Goal: Task Accomplishment & Management: Use online tool/utility

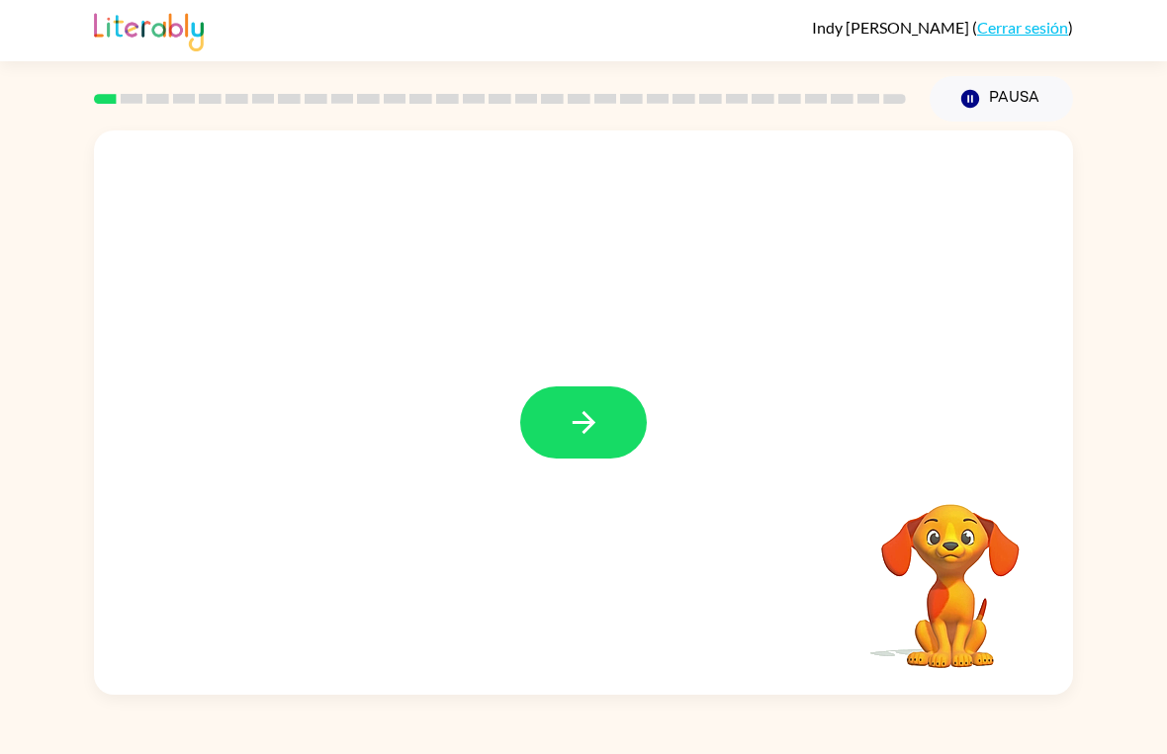
click at [585, 400] on button "button" at bounding box center [583, 423] width 127 height 72
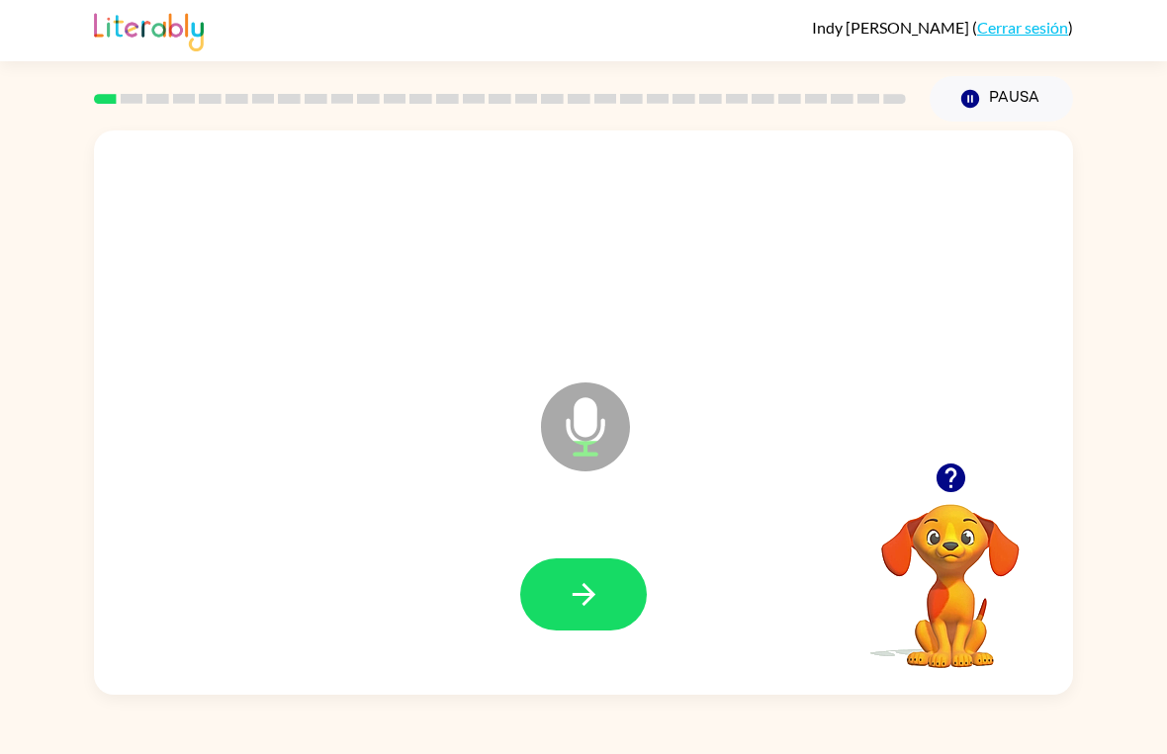
click at [603, 592] on button "button" at bounding box center [583, 595] width 127 height 72
click at [591, 593] on icon "button" at bounding box center [583, 594] width 23 height 23
click at [573, 610] on icon "button" at bounding box center [584, 594] width 35 height 35
click at [613, 559] on button "button" at bounding box center [583, 595] width 127 height 72
click at [615, 592] on button "button" at bounding box center [583, 595] width 127 height 72
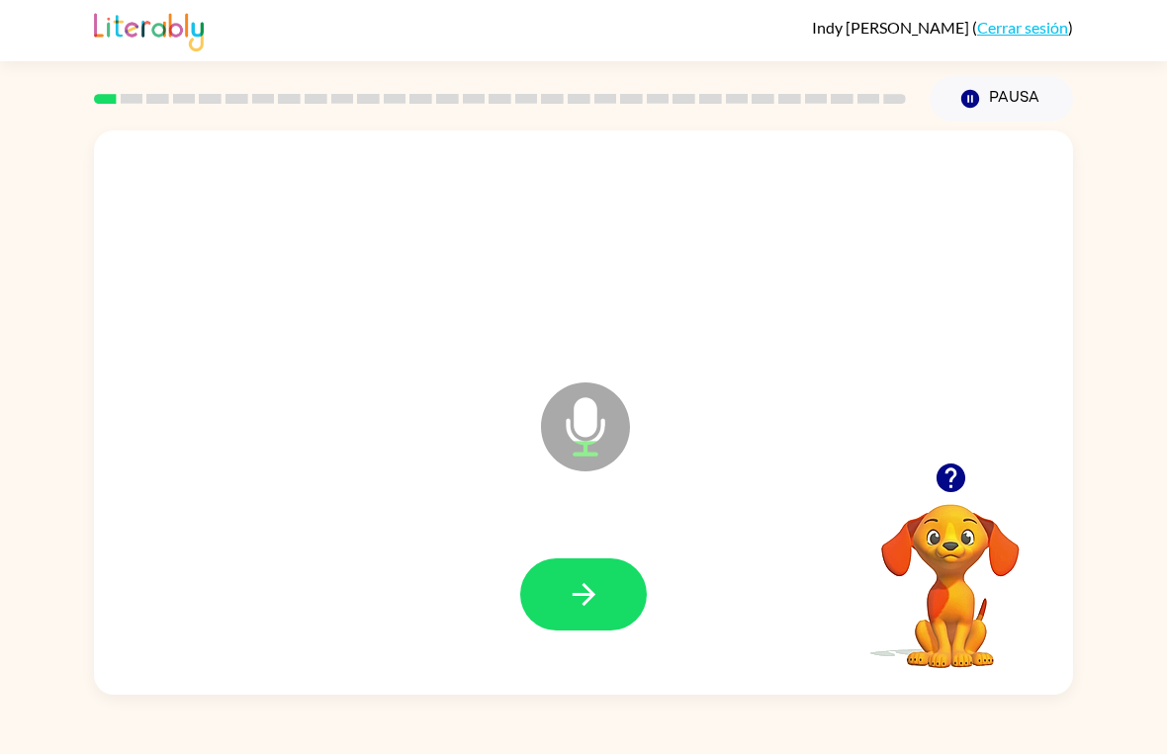
click at [601, 613] on button "button" at bounding box center [583, 595] width 127 height 72
click at [585, 588] on icon "button" at bounding box center [583, 594] width 23 height 23
click at [581, 588] on icon "button" at bounding box center [584, 594] width 35 height 35
click at [584, 579] on icon "button" at bounding box center [584, 594] width 35 height 35
click at [595, 614] on button "button" at bounding box center [583, 595] width 127 height 72
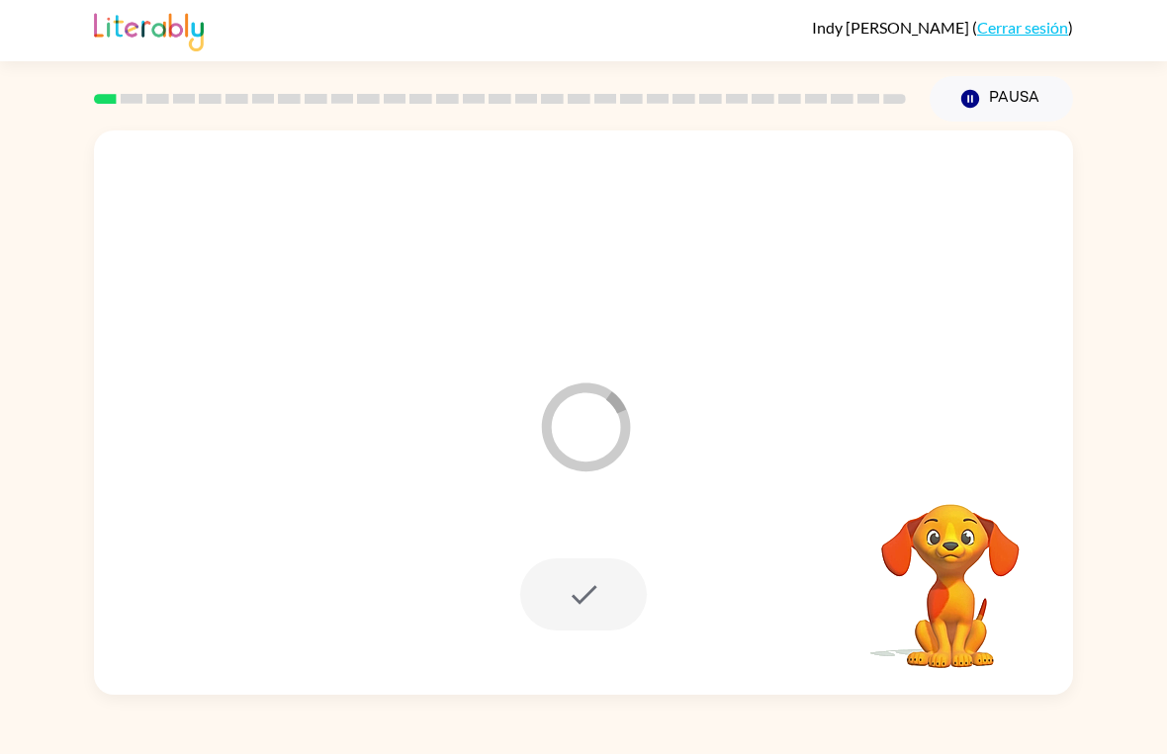
click at [593, 609] on div at bounding box center [583, 595] width 127 height 72
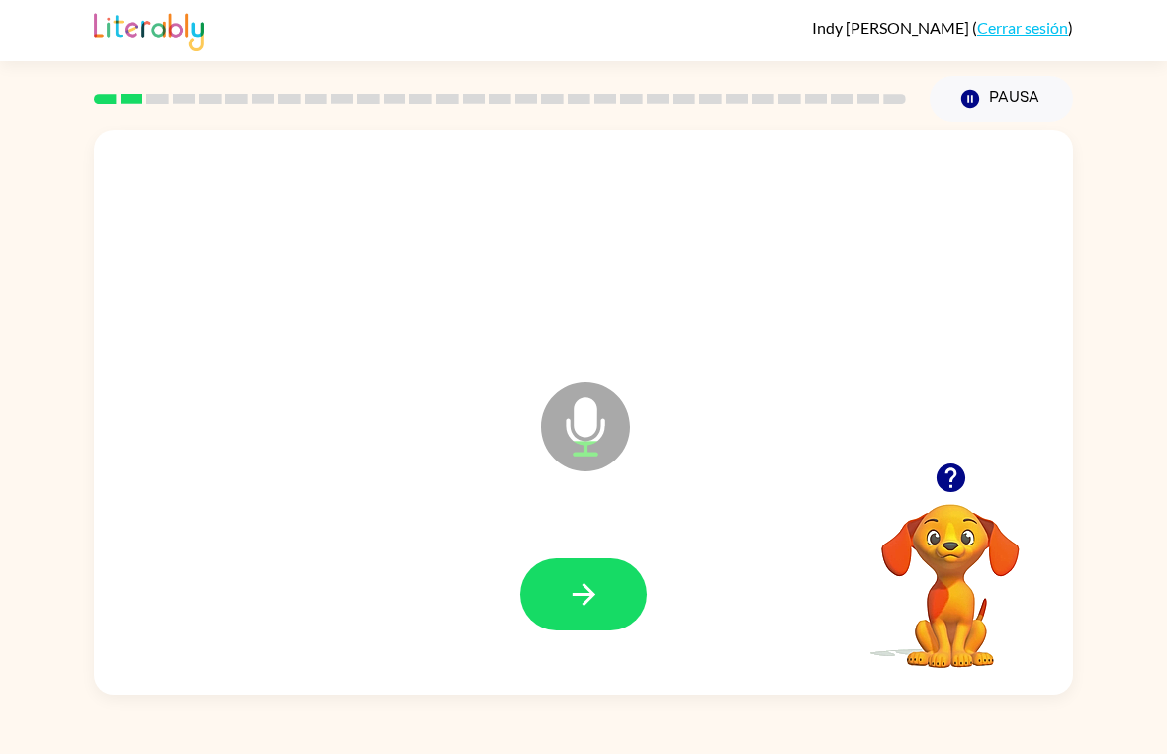
click at [599, 611] on icon "button" at bounding box center [584, 594] width 35 height 35
click at [580, 590] on icon "button" at bounding box center [584, 594] width 35 height 35
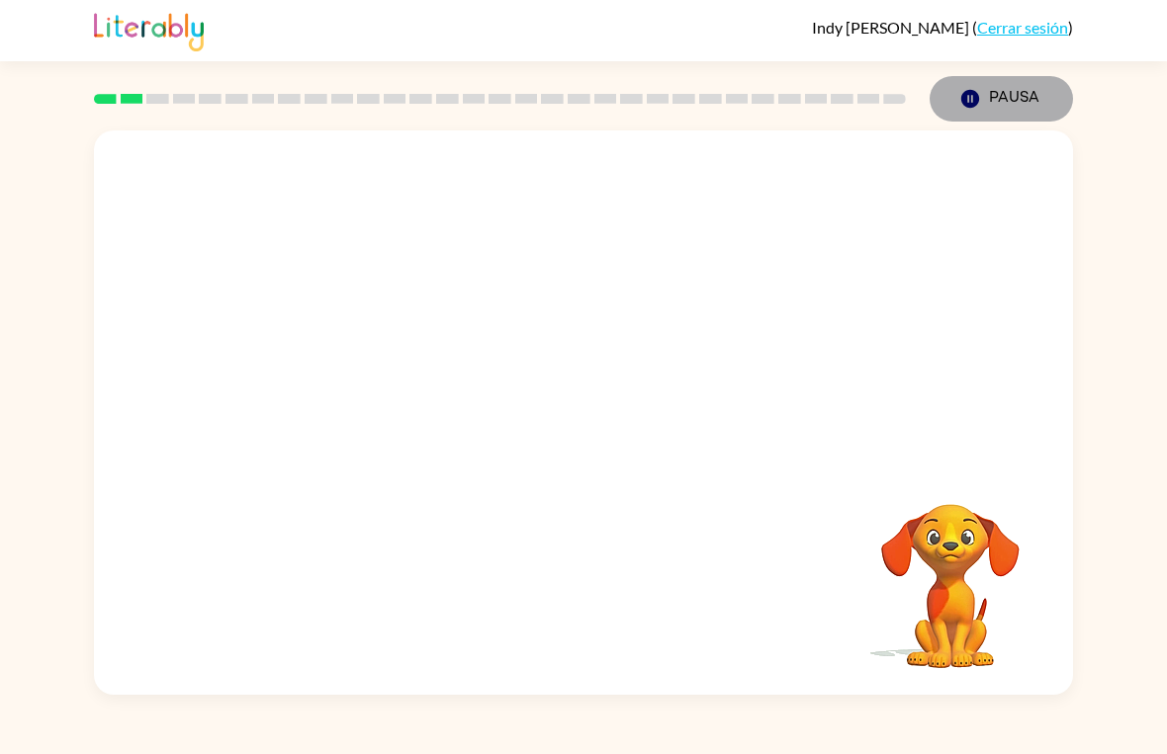
click at [1005, 99] on button "Pausa Pausa" at bounding box center [1000, 98] width 143 height 45
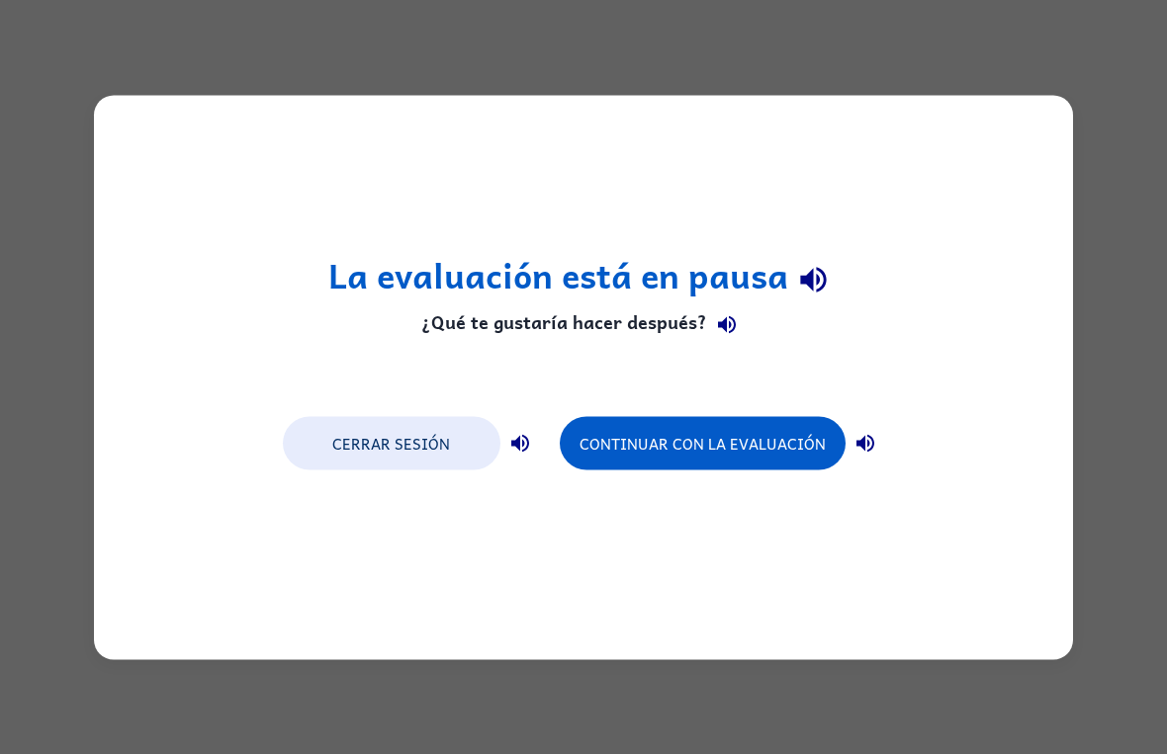
click at [667, 458] on button "Continuar con la evaluación" at bounding box center [703, 442] width 286 height 53
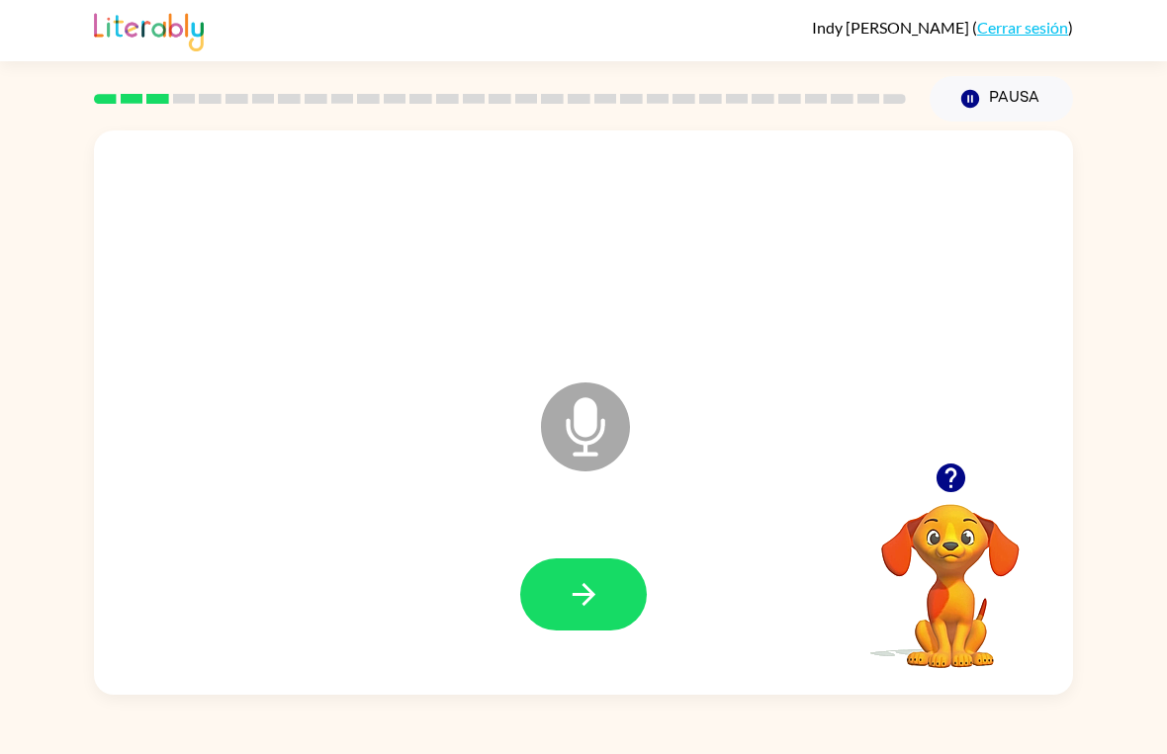
click at [564, 569] on button "button" at bounding box center [583, 595] width 127 height 72
click at [573, 610] on icon "button" at bounding box center [584, 594] width 35 height 35
click at [588, 599] on icon "button" at bounding box center [583, 594] width 23 height 23
click at [590, 583] on icon "button" at bounding box center [584, 594] width 35 height 35
click at [561, 583] on button "button" at bounding box center [583, 595] width 127 height 72
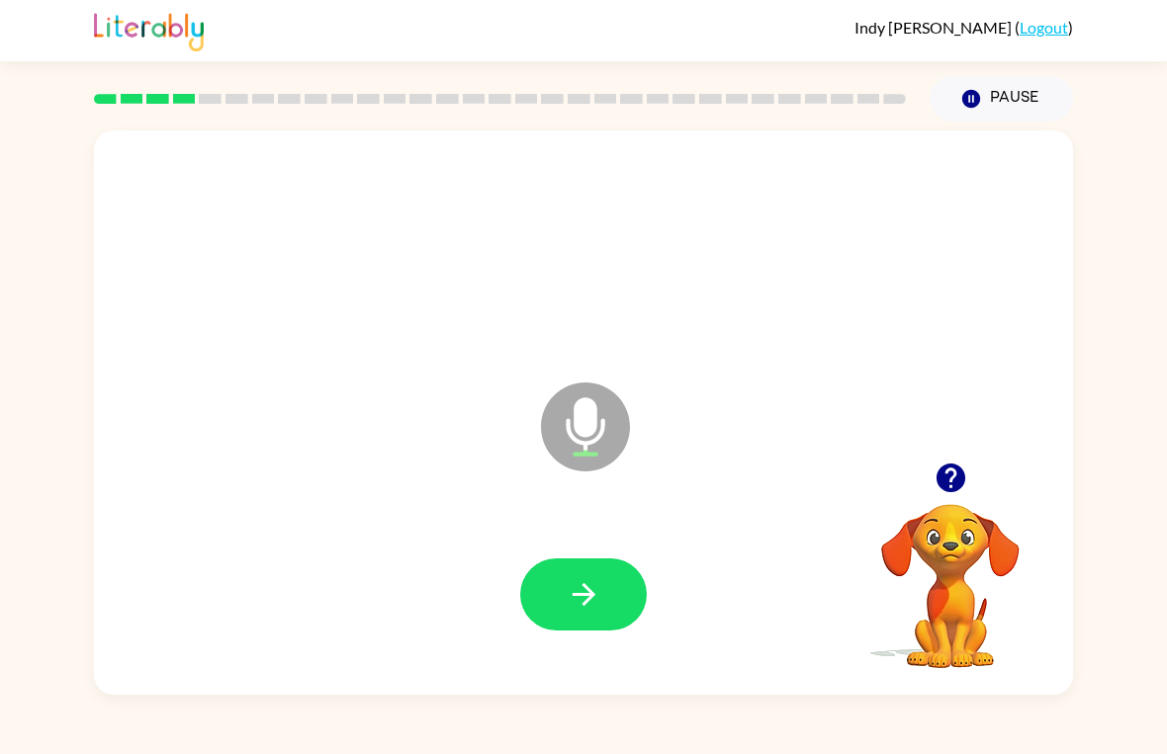
click at [559, 575] on button "button" at bounding box center [583, 595] width 127 height 72
click at [583, 611] on icon "button" at bounding box center [584, 594] width 35 height 35
click at [593, 606] on icon "button" at bounding box center [584, 594] width 35 height 35
click at [590, 616] on button "button" at bounding box center [583, 595] width 127 height 72
click at [596, 581] on icon "button" at bounding box center [584, 594] width 35 height 35
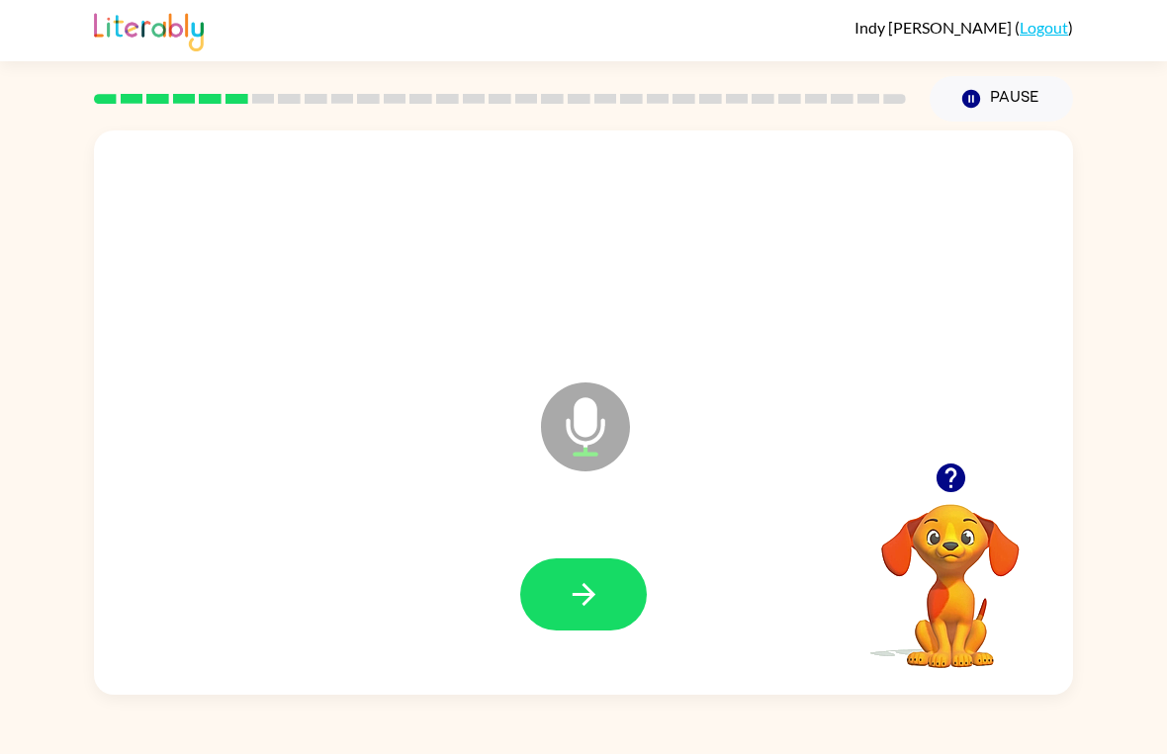
click at [597, 580] on icon "button" at bounding box center [584, 594] width 35 height 35
click at [589, 596] on icon "button" at bounding box center [583, 594] width 23 height 23
click at [572, 583] on icon "button" at bounding box center [584, 594] width 35 height 35
click at [592, 588] on icon "button" at bounding box center [584, 594] width 35 height 35
click at [615, 631] on button "button" at bounding box center [583, 595] width 127 height 72
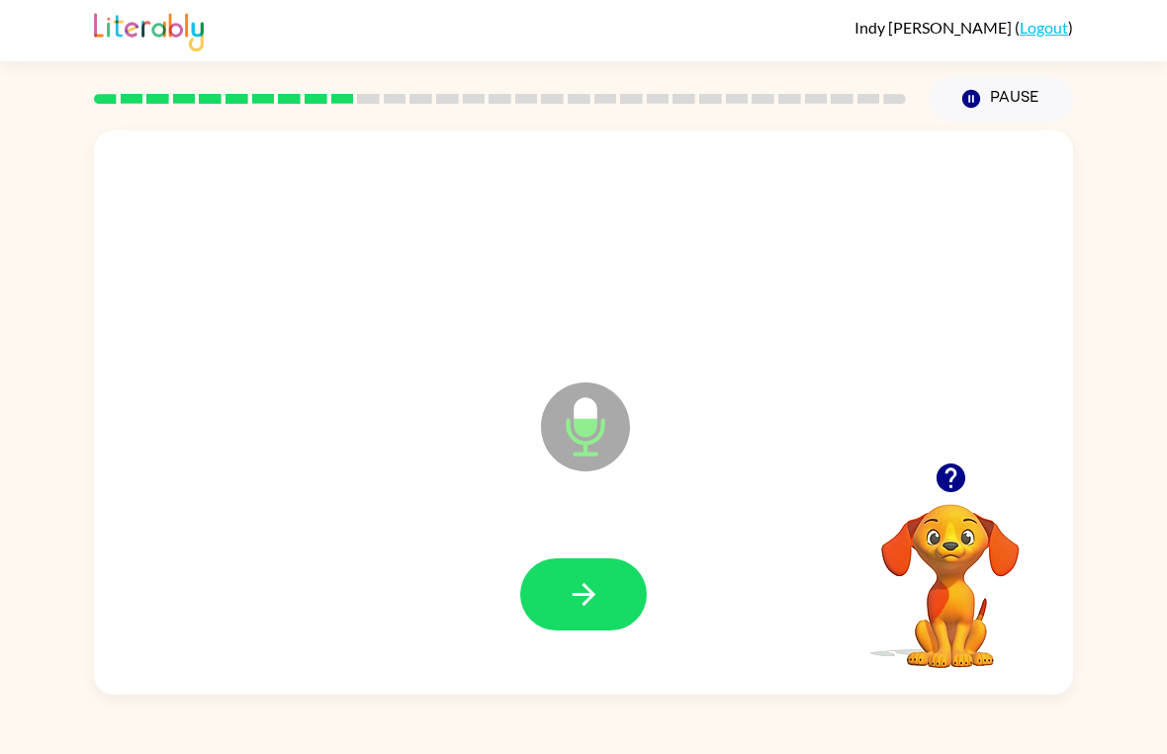
click at [582, 603] on icon "button" at bounding box center [584, 594] width 35 height 35
click at [618, 578] on button "button" at bounding box center [583, 595] width 127 height 72
click at [585, 604] on icon "button" at bounding box center [583, 594] width 23 height 23
click at [563, 621] on button "button" at bounding box center [583, 595] width 127 height 72
click at [582, 597] on icon "button" at bounding box center [584, 594] width 35 height 35
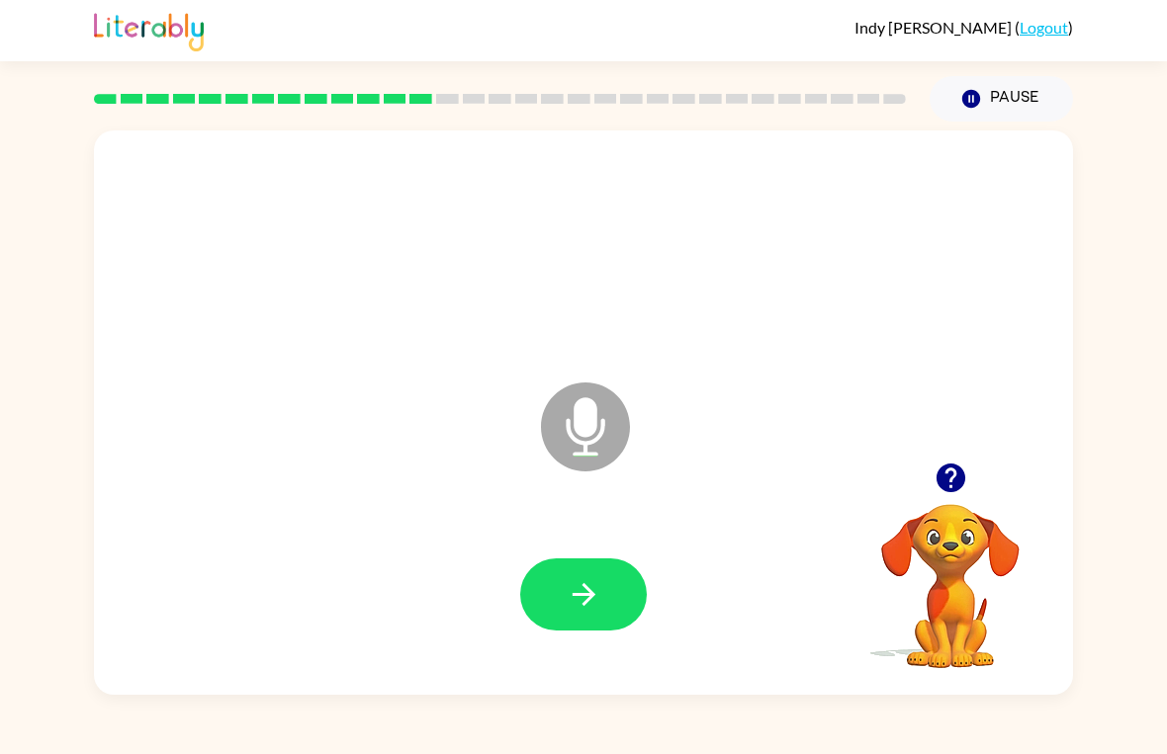
click at [587, 599] on icon "button" at bounding box center [584, 594] width 35 height 35
click at [594, 606] on icon "button" at bounding box center [584, 594] width 35 height 35
click at [543, 589] on button "button" at bounding box center [583, 595] width 127 height 72
click at [594, 581] on icon "button" at bounding box center [584, 594] width 35 height 35
click at [597, 587] on icon "button" at bounding box center [584, 594] width 35 height 35
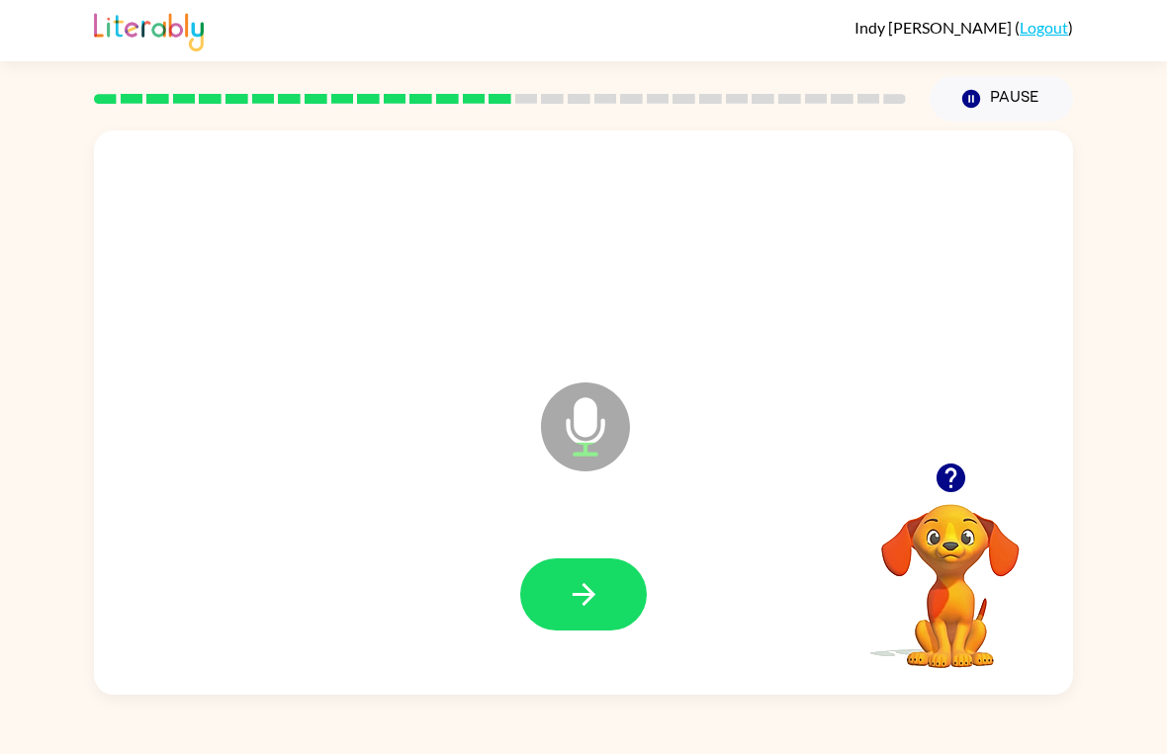
click at [574, 631] on button "button" at bounding box center [583, 595] width 127 height 72
click at [616, 580] on button "button" at bounding box center [583, 595] width 127 height 72
click at [583, 598] on icon "button" at bounding box center [584, 594] width 35 height 35
click at [604, 587] on button "button" at bounding box center [583, 595] width 127 height 72
click at [537, 620] on button "button" at bounding box center [583, 595] width 127 height 72
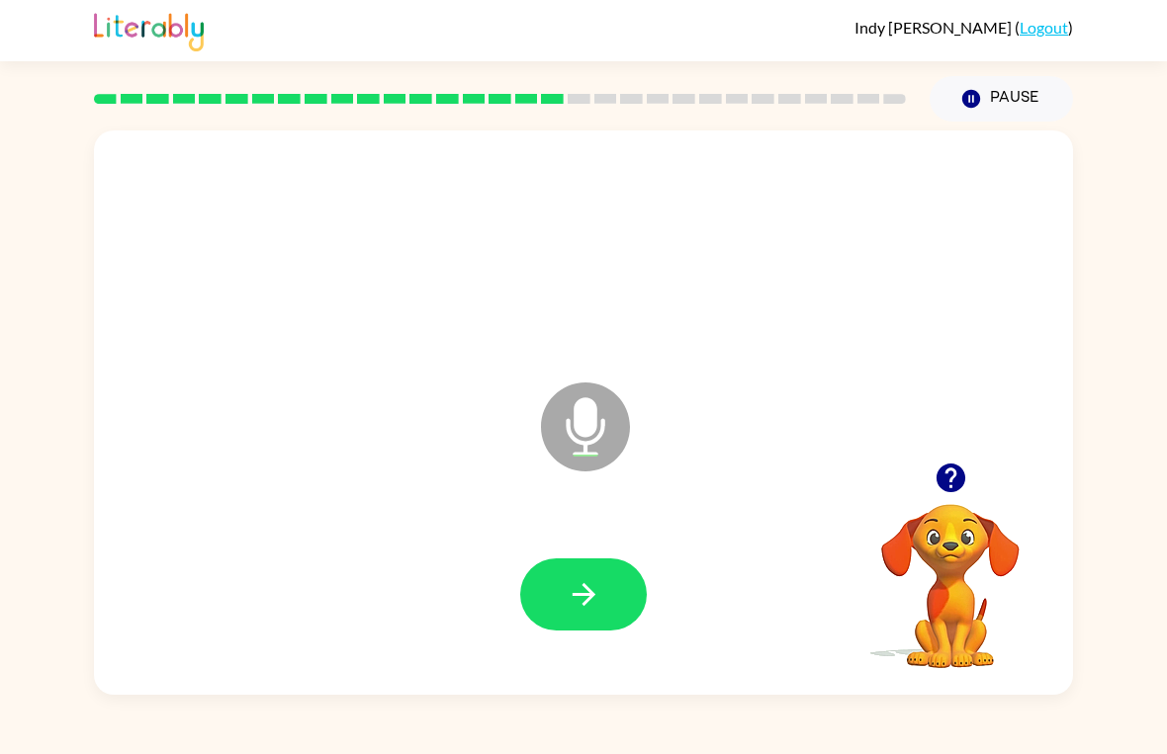
click at [575, 591] on icon "button" at bounding box center [584, 594] width 35 height 35
click at [607, 606] on button "button" at bounding box center [583, 595] width 127 height 72
click at [581, 599] on icon "button" at bounding box center [584, 594] width 35 height 35
click at [583, 602] on icon "button" at bounding box center [584, 594] width 35 height 35
click at [603, 614] on button "button" at bounding box center [583, 595] width 127 height 72
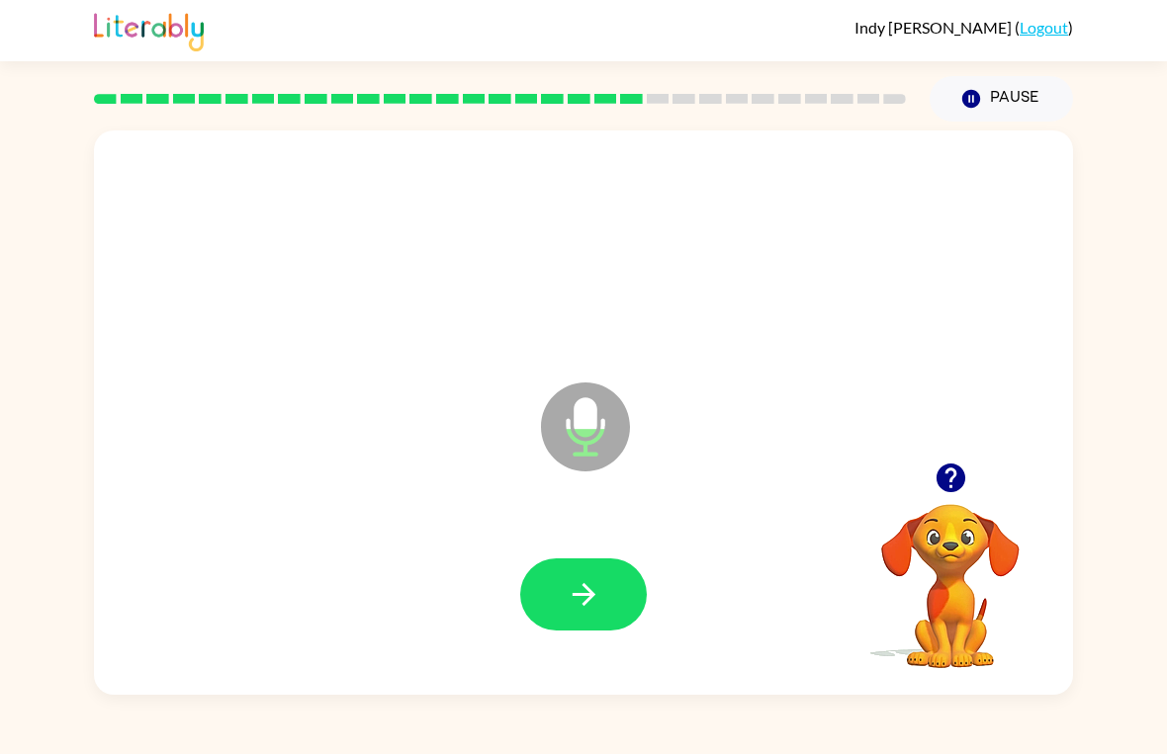
click at [585, 603] on icon "button" at bounding box center [583, 594] width 23 height 23
click at [563, 587] on button "button" at bounding box center [583, 595] width 127 height 72
click at [585, 586] on icon "button" at bounding box center [583, 594] width 23 height 23
click at [947, 420] on div "Microphone The Microphone is here when it is your turn to talk" at bounding box center [583, 413] width 979 height 565
click at [563, 576] on button "button" at bounding box center [583, 595] width 127 height 72
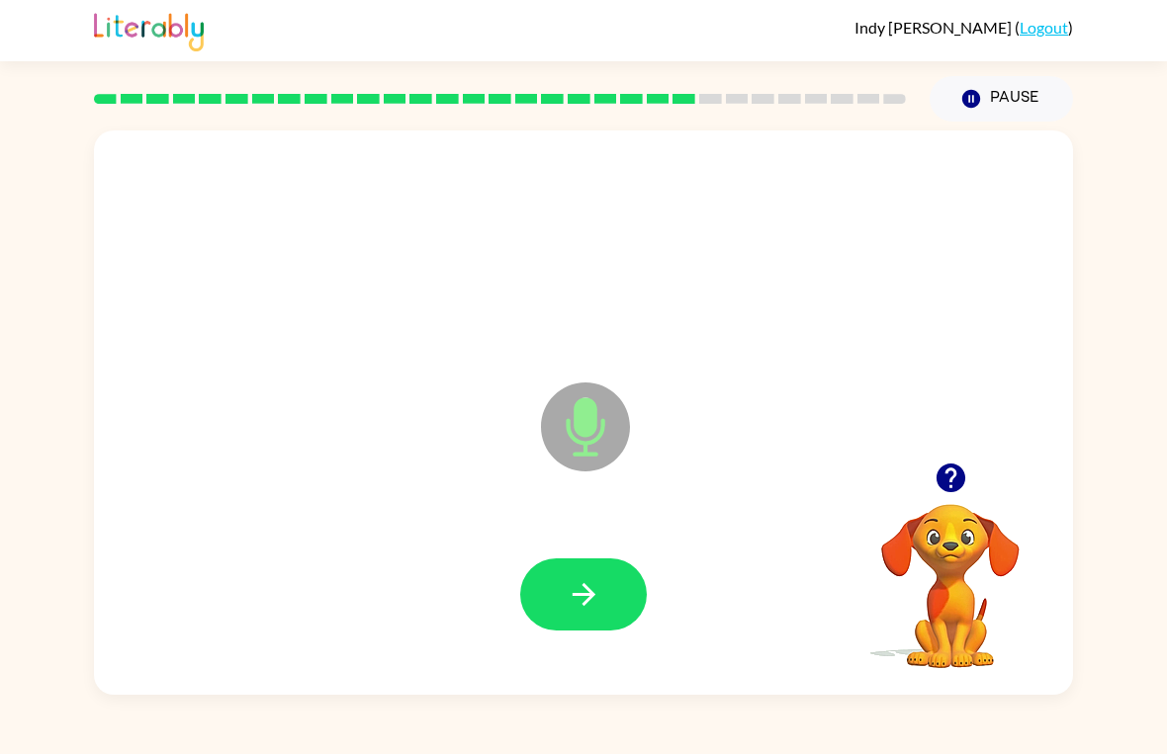
click at [573, 563] on button "button" at bounding box center [583, 595] width 127 height 72
click at [576, 599] on icon "button" at bounding box center [584, 594] width 35 height 35
click at [587, 605] on icon "button" at bounding box center [584, 594] width 35 height 35
click at [607, 573] on button "button" at bounding box center [583, 595] width 127 height 72
click at [578, 607] on icon "button" at bounding box center [584, 594] width 35 height 35
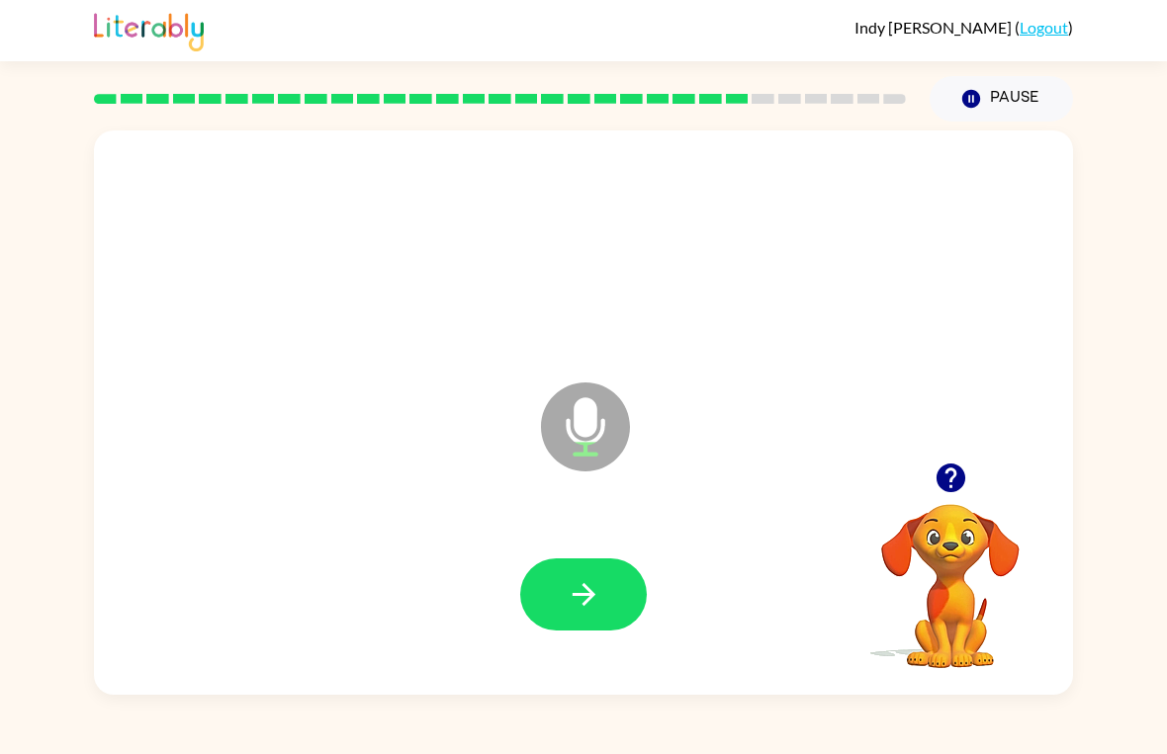
click at [561, 615] on button "button" at bounding box center [583, 595] width 127 height 72
click at [597, 605] on icon "button" at bounding box center [584, 594] width 35 height 35
click at [595, 606] on icon "button" at bounding box center [584, 594] width 35 height 35
click at [554, 592] on button "button" at bounding box center [583, 595] width 127 height 72
click at [584, 574] on button "button" at bounding box center [583, 595] width 127 height 72
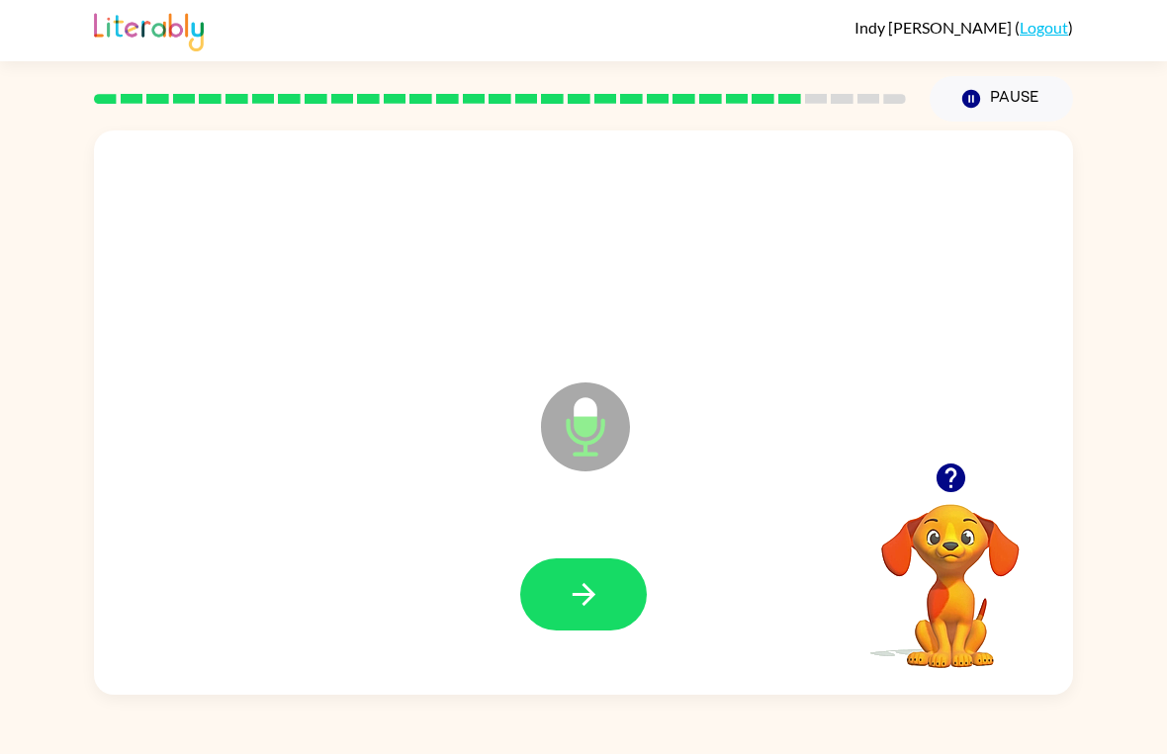
click at [581, 578] on icon "button" at bounding box center [584, 594] width 35 height 35
click at [605, 604] on button "button" at bounding box center [583, 595] width 127 height 72
click at [588, 609] on icon "button" at bounding box center [584, 594] width 35 height 35
click at [552, 584] on button "button" at bounding box center [583, 595] width 127 height 72
click at [578, 601] on icon "button" at bounding box center [584, 594] width 35 height 35
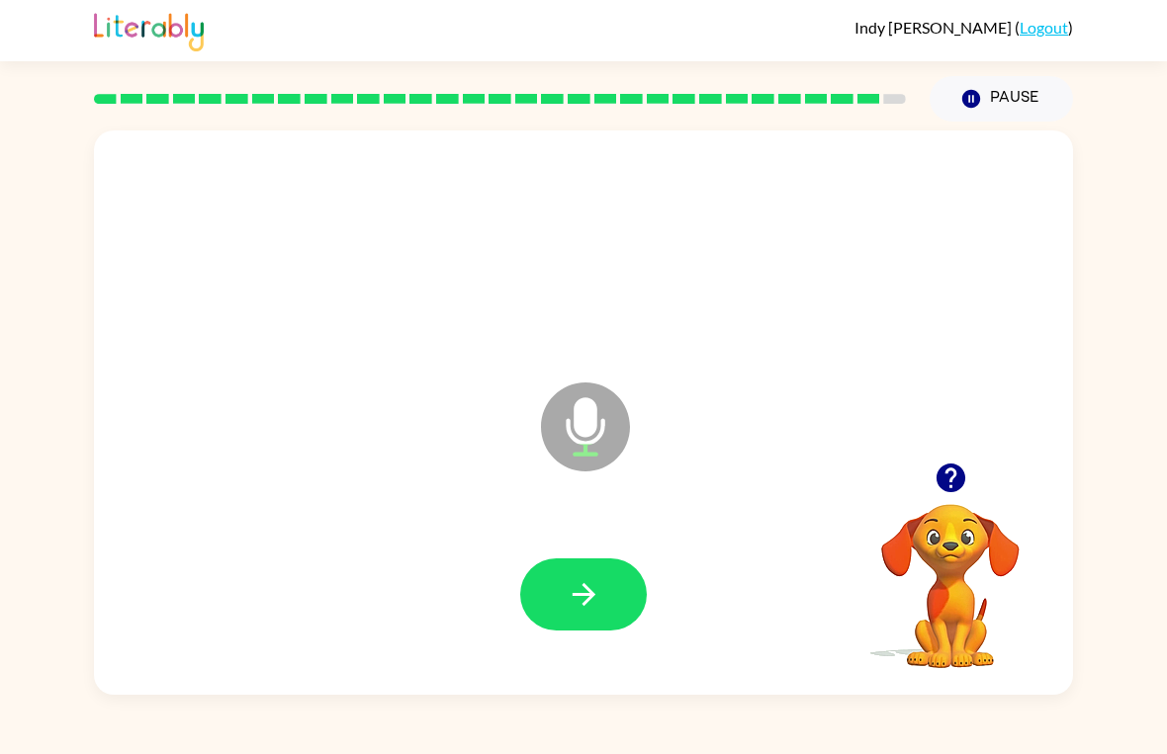
click at [594, 598] on icon "button" at bounding box center [584, 594] width 35 height 35
click at [570, 601] on icon "button" at bounding box center [584, 594] width 35 height 35
